Goal: Navigation & Orientation: Find specific page/section

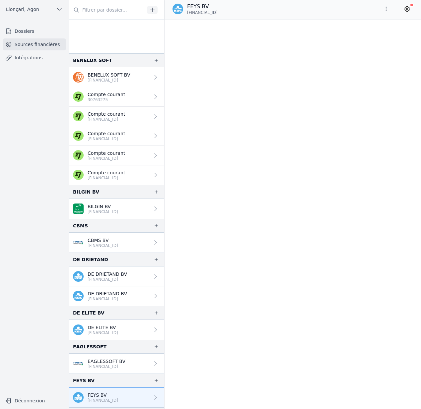
scroll to position [4842, 0]
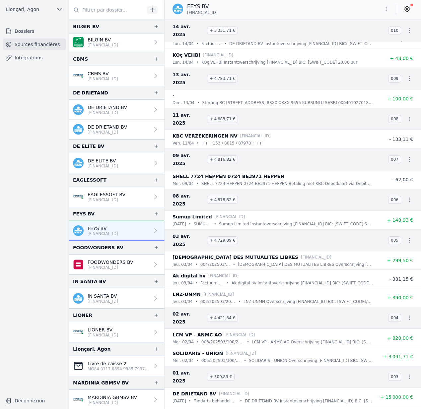
click at [31, 10] on span "Llonçari, Agon" at bounding box center [22, 9] width 33 height 7
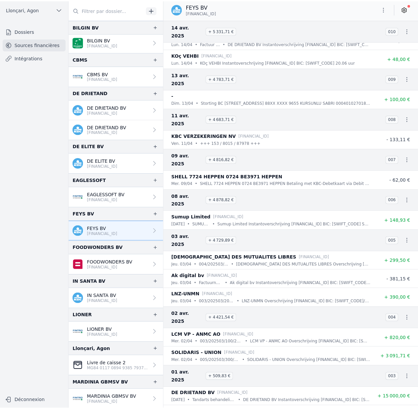
scroll to position [1, 0]
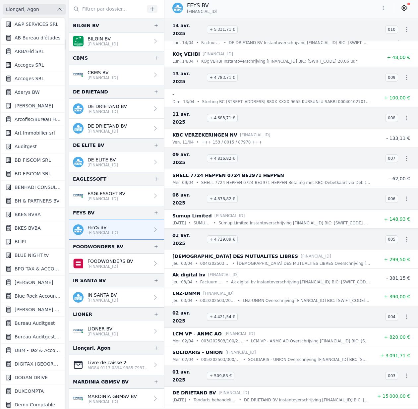
click at [59, 9] on div at bounding box center [209, 204] width 418 height 409
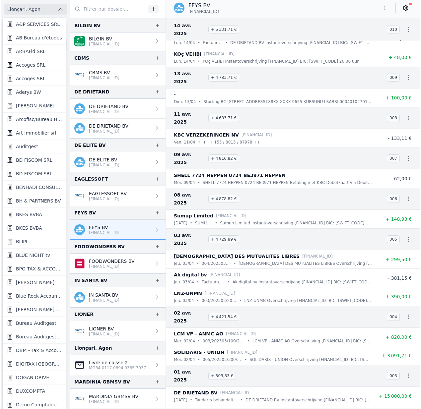
scroll to position [0, 0]
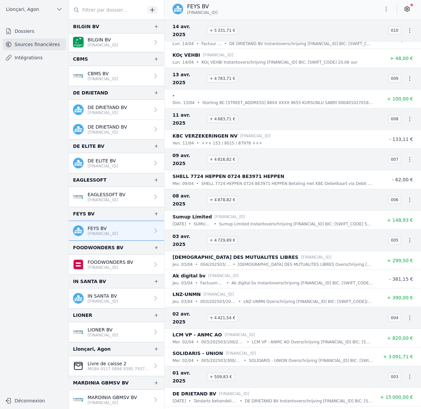
click at [31, 31] on link "Dossiers" at bounding box center [34, 31] width 63 height 12
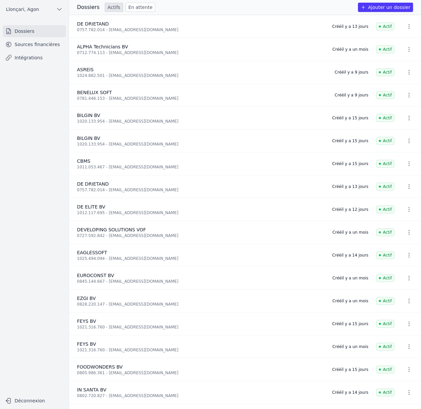
click at [136, 9] on link "En attente" at bounding box center [141, 7] width 30 height 9
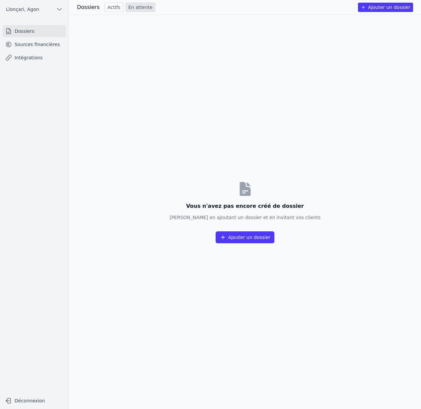
click at [114, 8] on link "Actifs" at bounding box center [114, 7] width 18 height 9
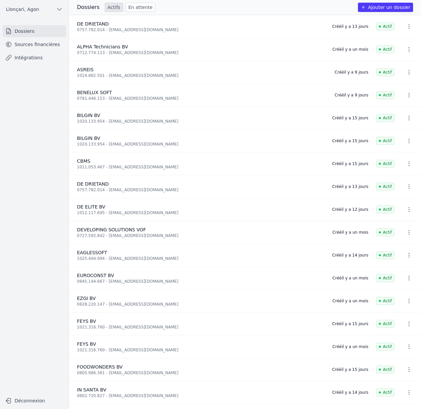
click at [181, 95] on div "BENELUX SOFT" at bounding box center [202, 92] width 250 height 7
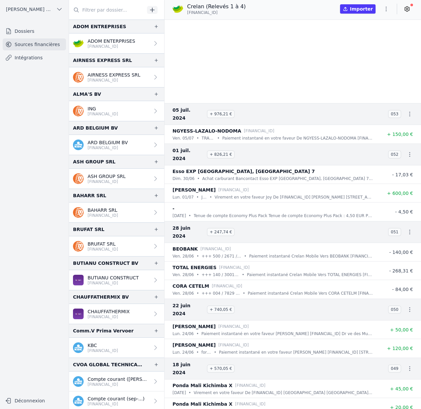
scroll to position [182, 0]
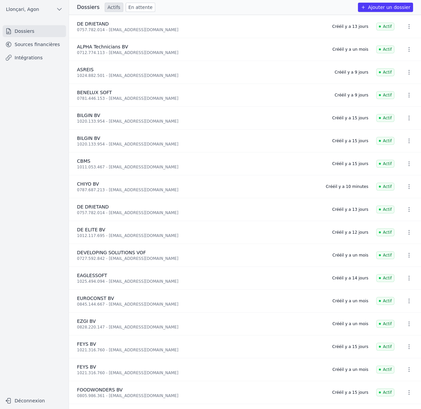
click at [14, 41] on link "Sources financières" at bounding box center [34, 44] width 63 height 12
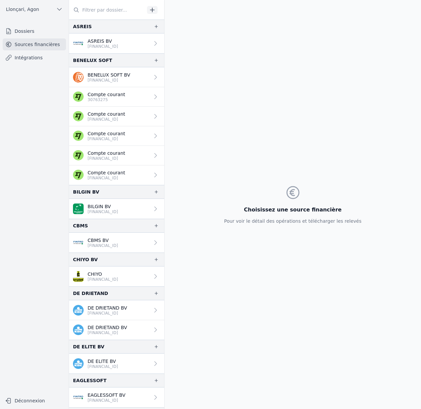
click at [104, 277] on p "BE70 6718 0291 2925" at bounding box center [103, 279] width 31 height 5
